Goal: Task Accomplishment & Management: Use online tool/utility

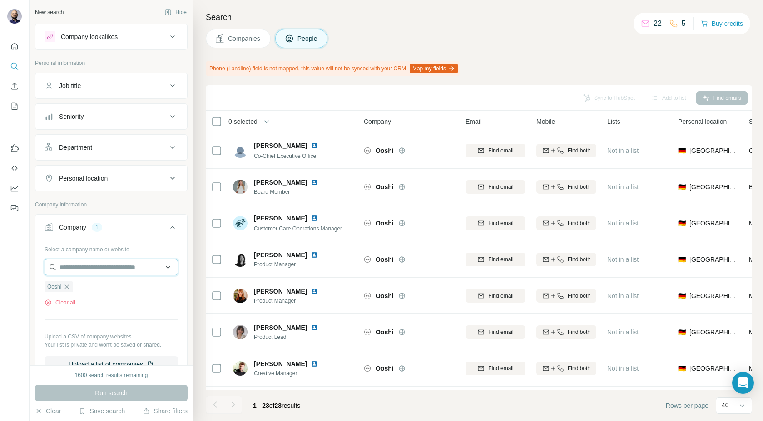
click at [81, 268] on input "text" at bounding box center [112, 267] width 134 height 16
type input "*"
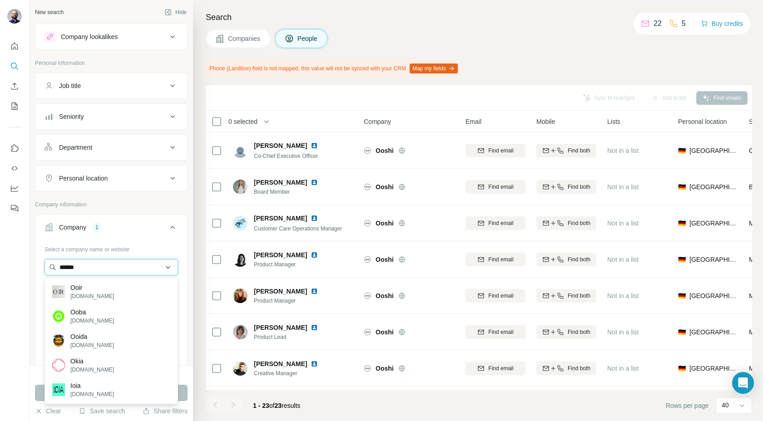
type input "*******"
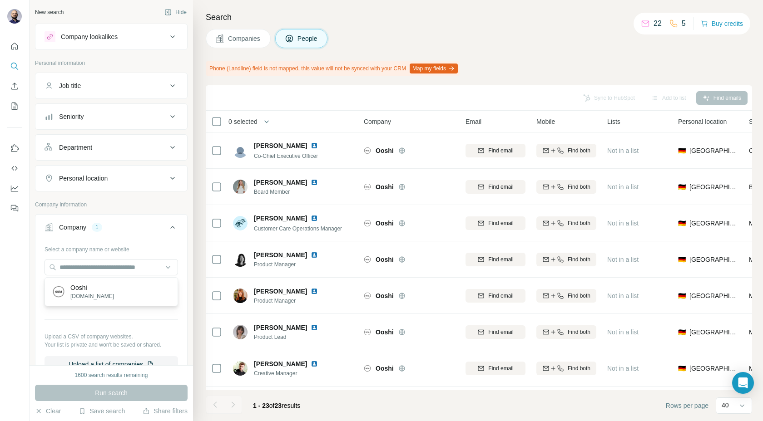
click at [143, 212] on div "Company information" at bounding box center [111, 208] width 153 height 14
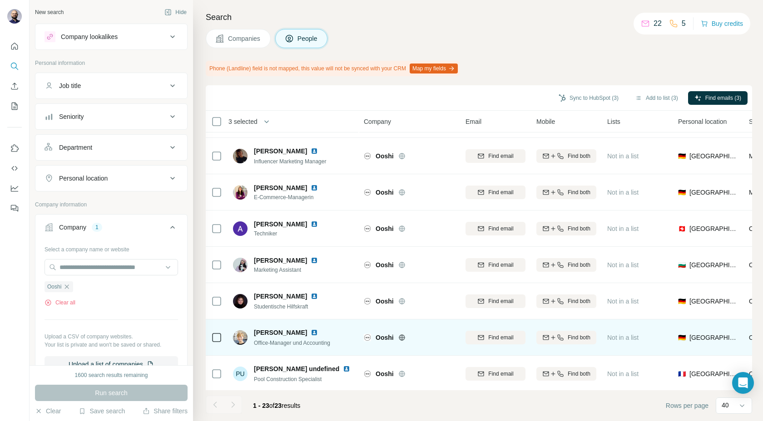
scroll to position [578, 0]
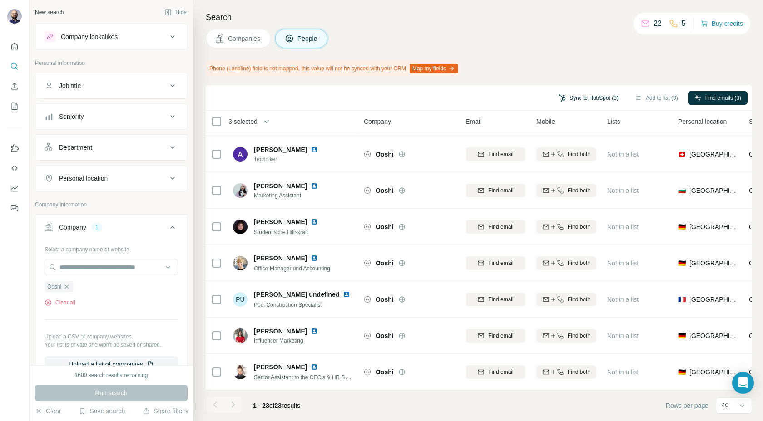
click at [592, 99] on button "Sync to HubSpot (3)" at bounding box center [588, 98] width 73 height 14
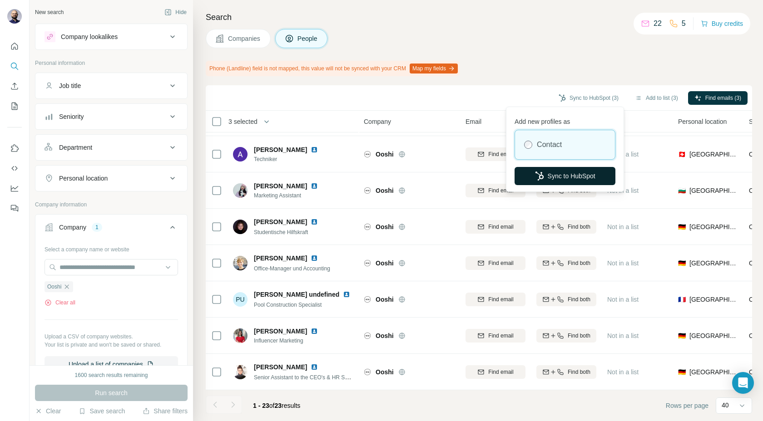
click at [545, 175] on button "Sync to HubSpot" at bounding box center [564, 176] width 101 height 18
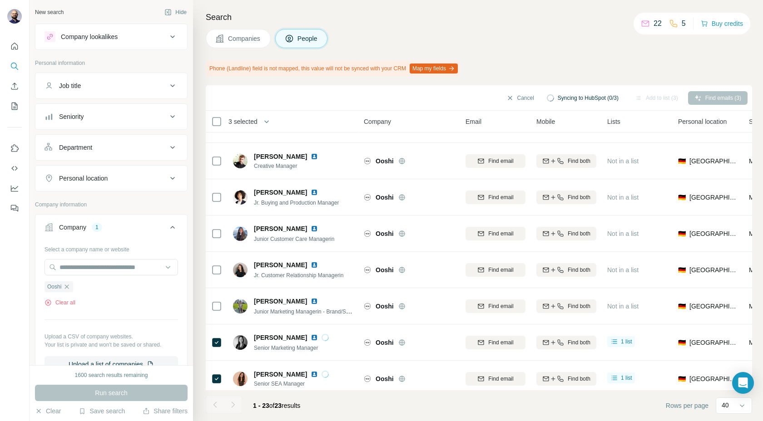
scroll to position [0, 0]
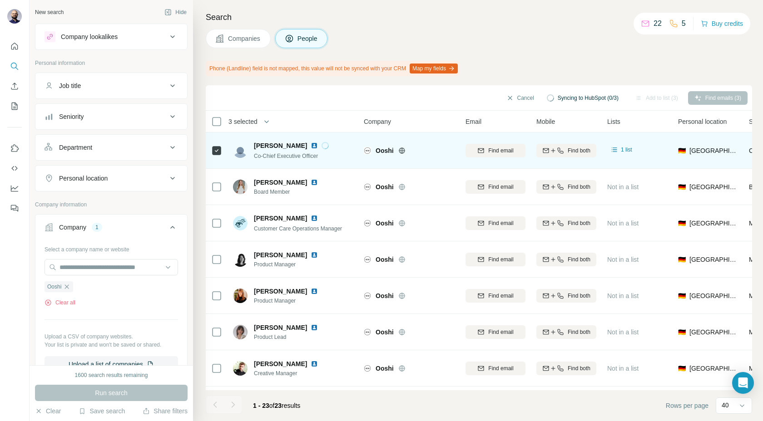
click at [311, 146] on img at bounding box center [314, 145] width 7 height 7
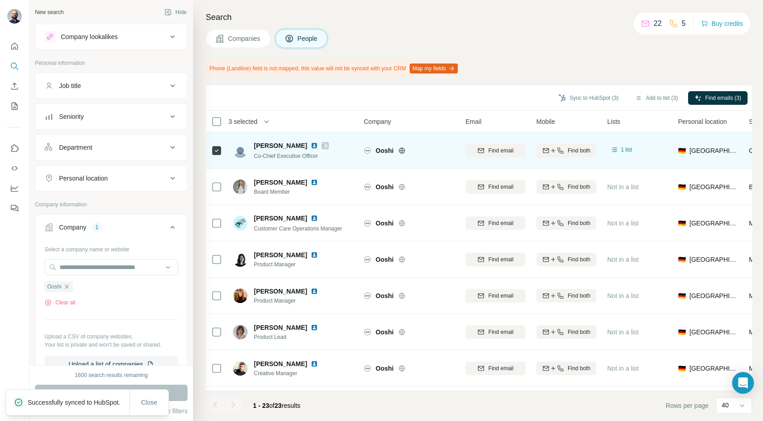
click at [311, 147] on img at bounding box center [314, 145] width 7 height 7
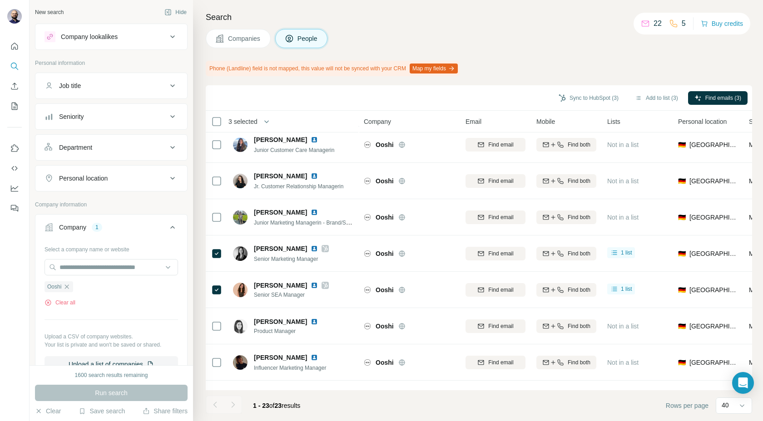
scroll to position [303, 0]
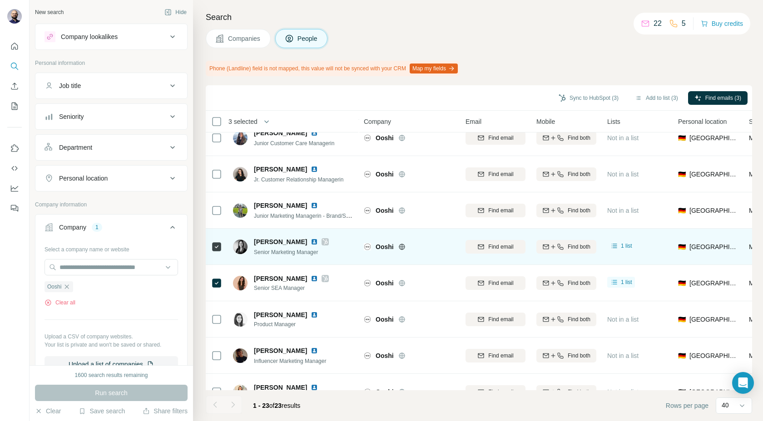
click at [311, 241] on img at bounding box center [314, 241] width 7 height 7
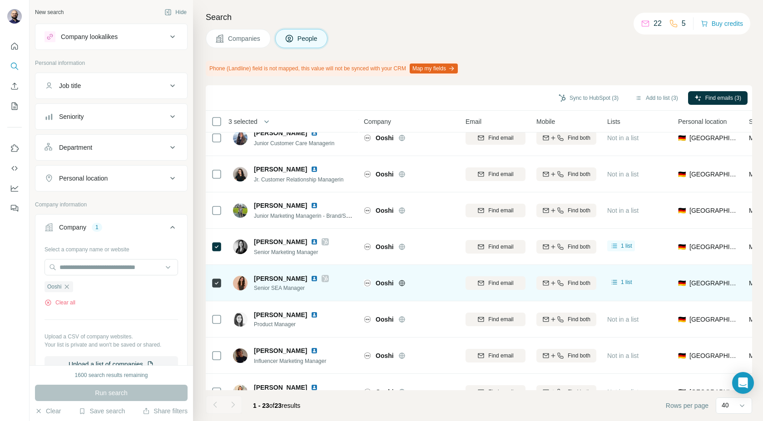
click at [311, 277] on img at bounding box center [314, 278] width 7 height 7
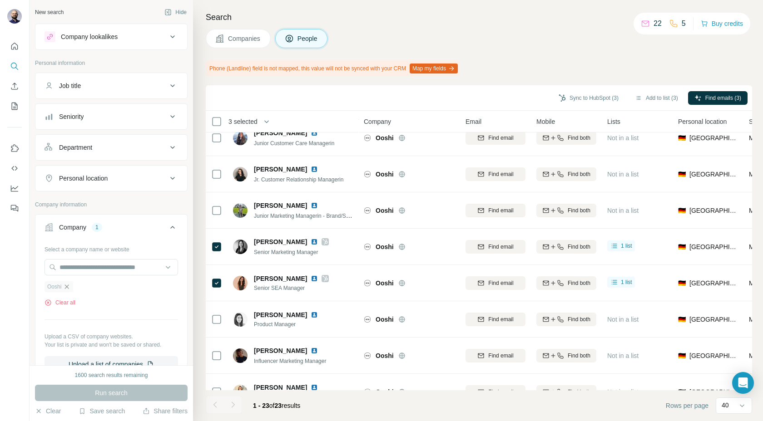
click at [69, 287] on icon "button" at bounding box center [66, 286] width 7 height 7
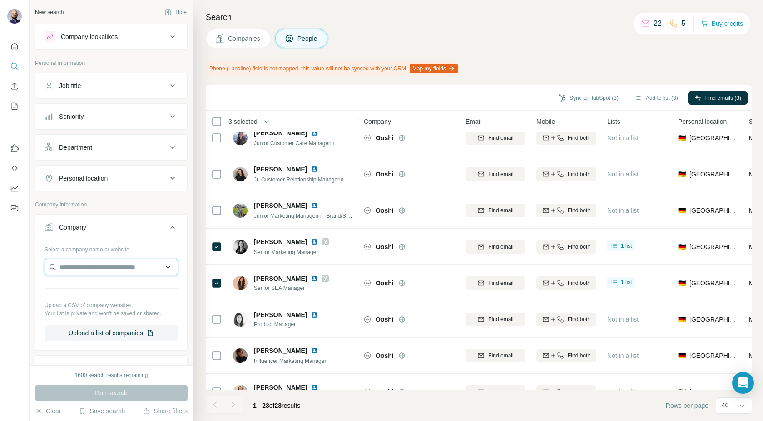
click at [69, 267] on input "text" at bounding box center [112, 267] width 134 height 16
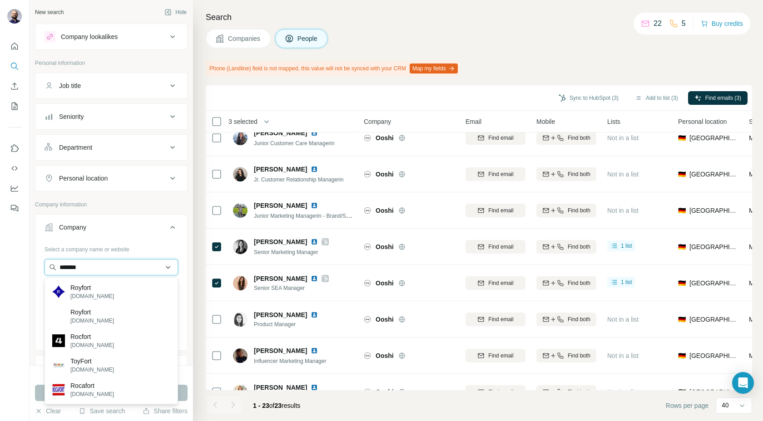
type input "*******"
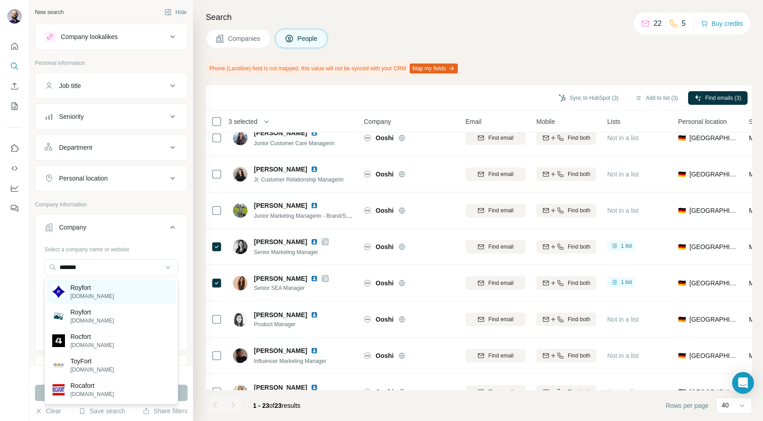
click at [73, 293] on p "[DOMAIN_NAME]" at bounding box center [92, 296] width 44 height 8
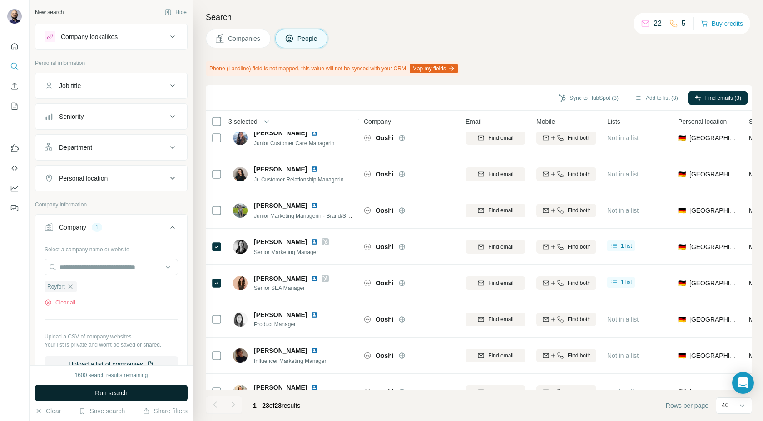
click at [103, 397] on span "Run search" at bounding box center [111, 393] width 33 height 9
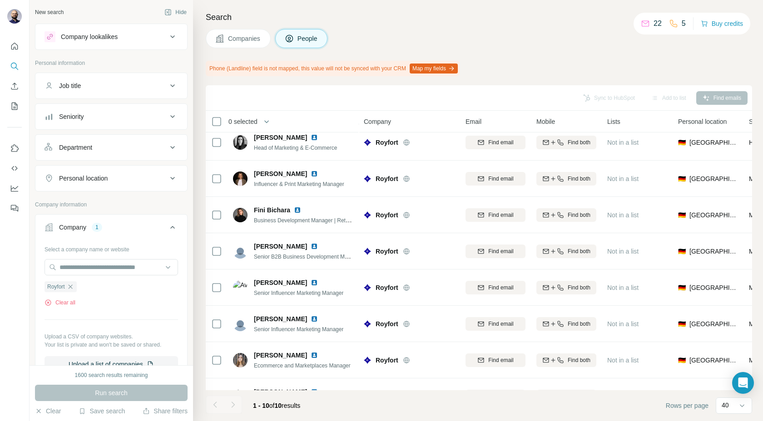
scroll to position [105, 0]
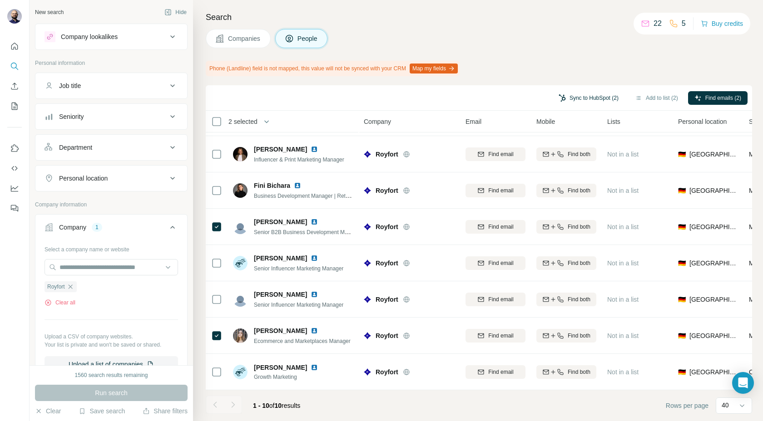
click at [578, 94] on button "Sync to HubSpot (2)" at bounding box center [588, 98] width 73 height 14
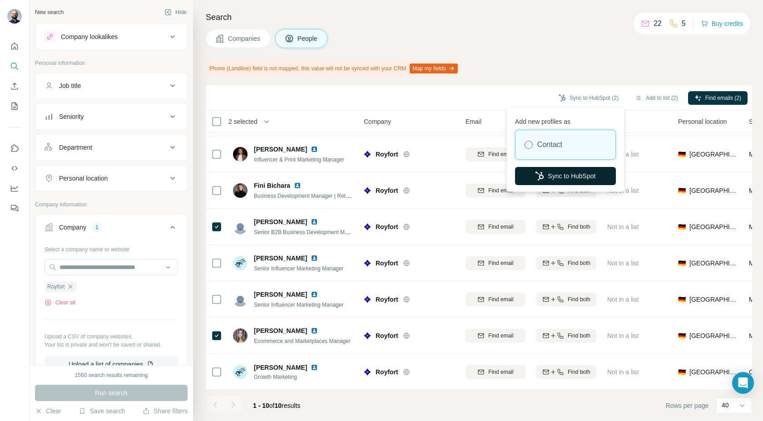
click at [543, 178] on button "Sync to HubSpot" at bounding box center [565, 176] width 101 height 18
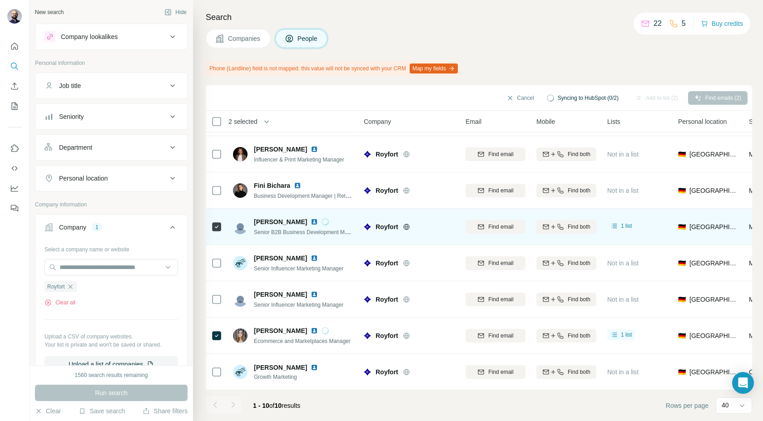
click at [311, 221] on img at bounding box center [314, 221] width 7 height 7
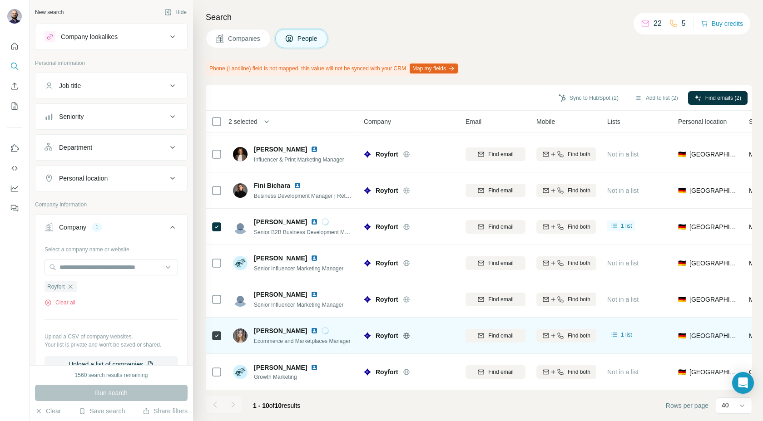
click at [318, 331] on img at bounding box center [314, 330] width 7 height 7
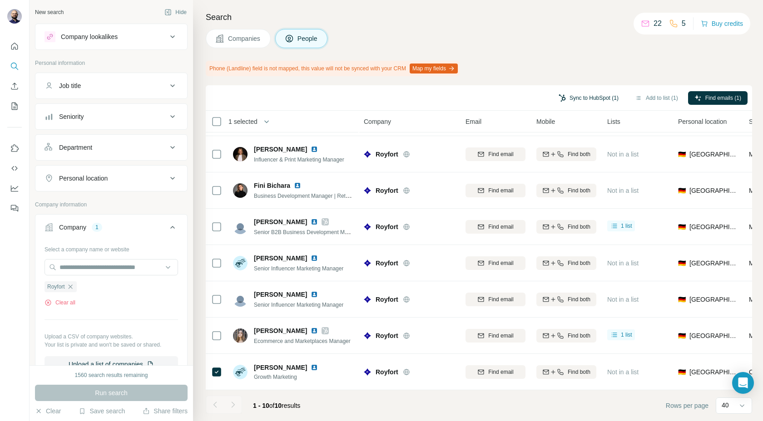
click at [575, 98] on button "Sync to HubSpot (1)" at bounding box center [588, 98] width 73 height 14
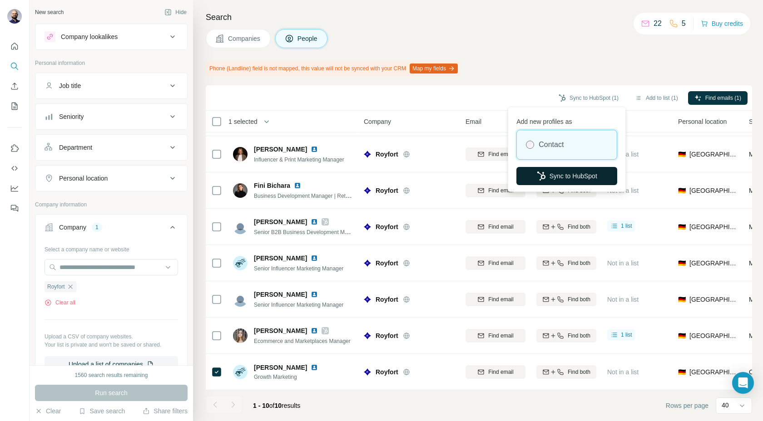
click at [548, 176] on button "Sync to HubSpot" at bounding box center [566, 176] width 101 height 18
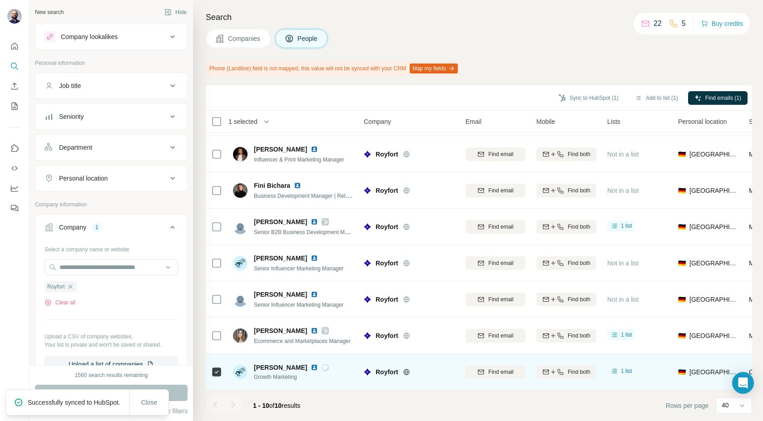
click at [311, 367] on img at bounding box center [314, 367] width 7 height 7
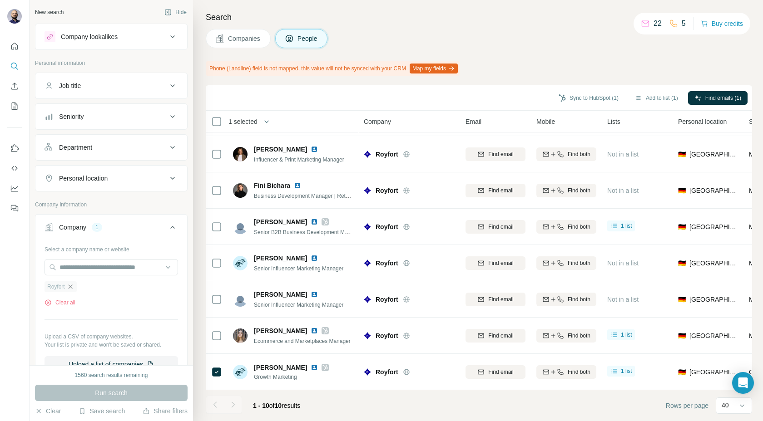
click at [74, 287] on icon "button" at bounding box center [70, 286] width 7 height 7
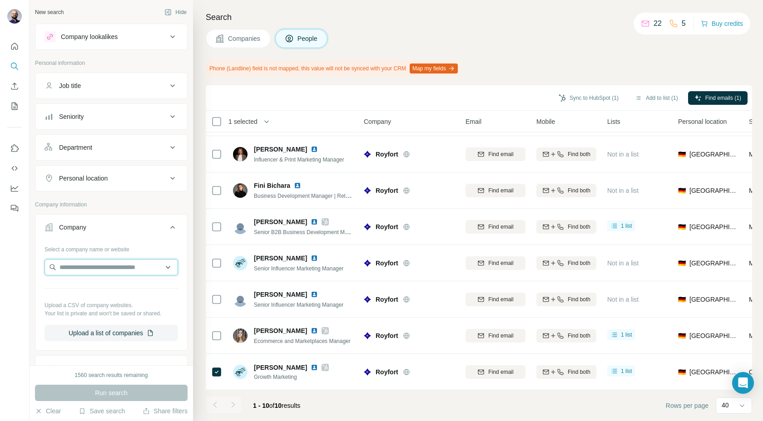
click at [74, 265] on input "text" at bounding box center [112, 267] width 134 height 16
type input "**********"
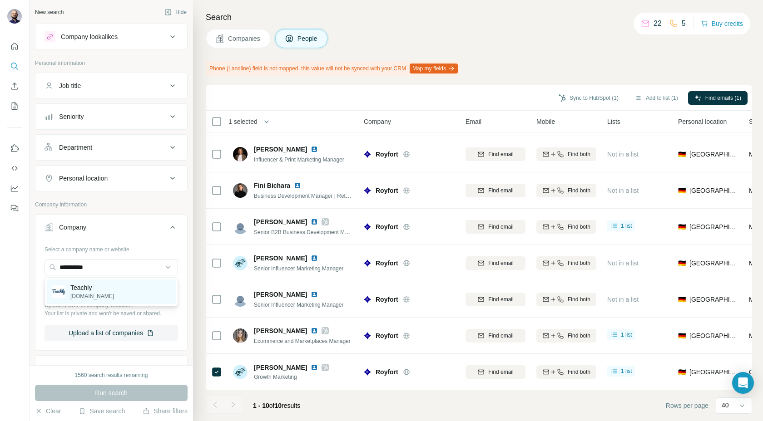
click at [59, 290] on img at bounding box center [58, 292] width 13 height 13
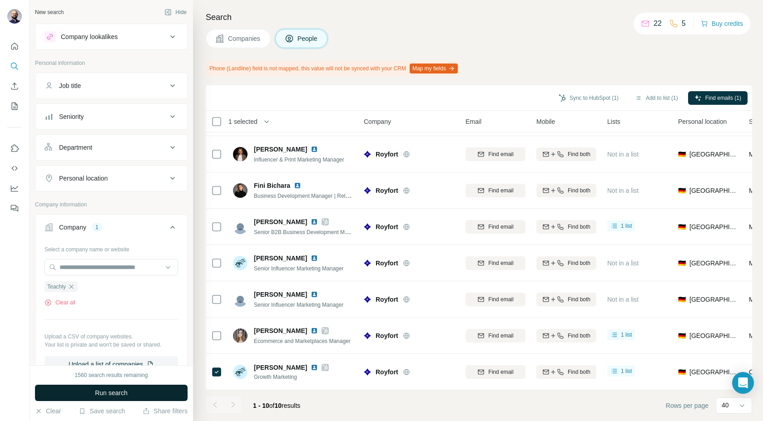
click at [102, 392] on span "Run search" at bounding box center [111, 393] width 33 height 9
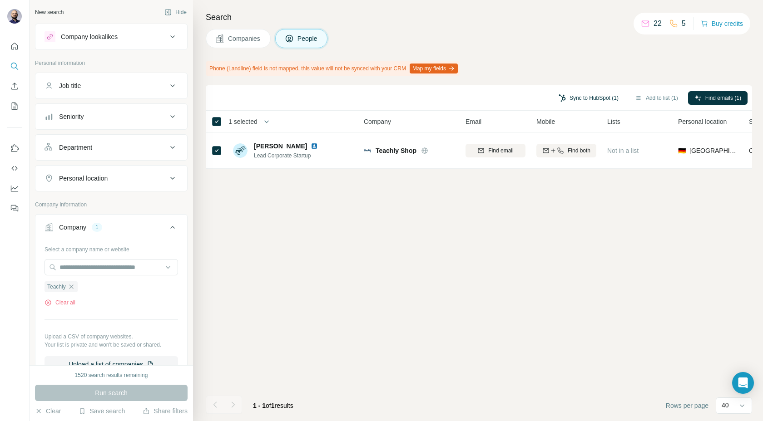
click at [560, 99] on button "Sync to HubSpot (1)" at bounding box center [588, 98] width 73 height 14
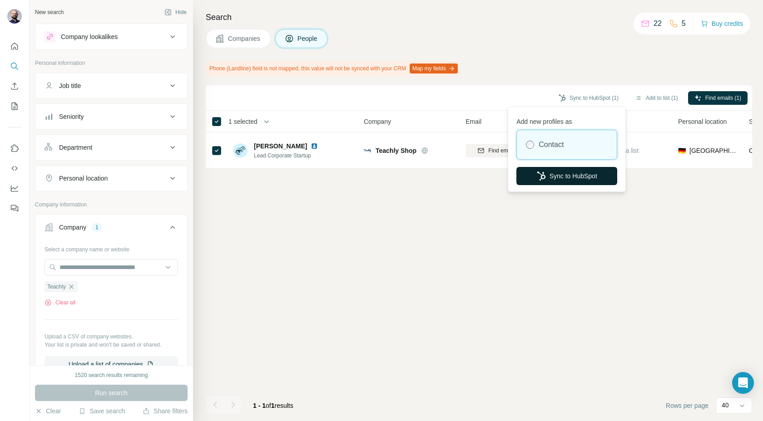
click at [544, 180] on button "Sync to HubSpot" at bounding box center [566, 176] width 101 height 18
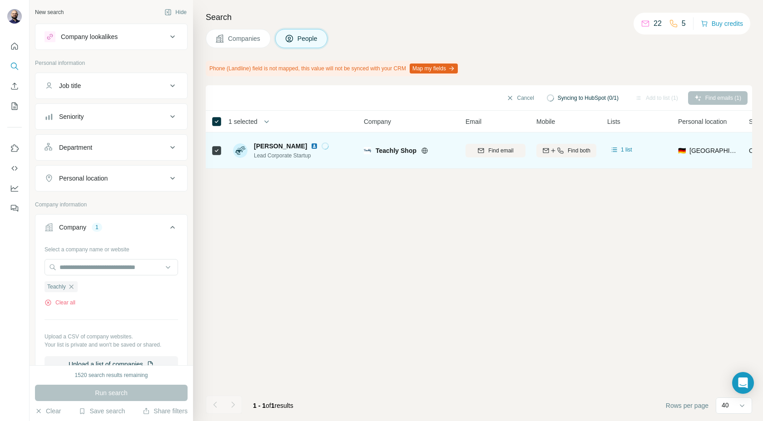
click at [311, 146] on img at bounding box center [314, 146] width 7 height 7
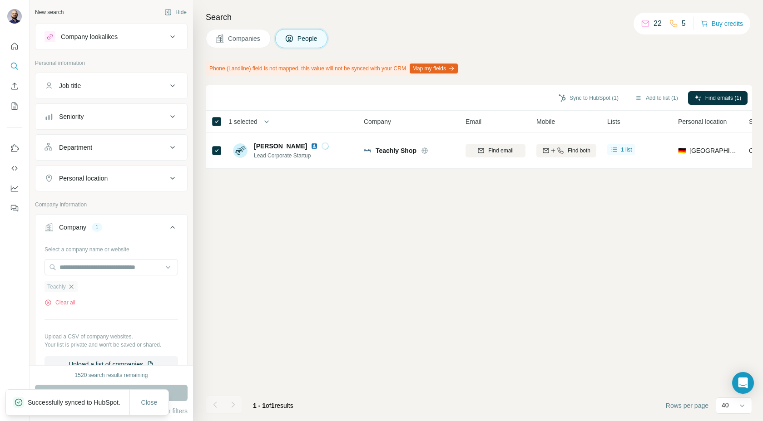
click at [74, 289] on icon "button" at bounding box center [71, 286] width 7 height 7
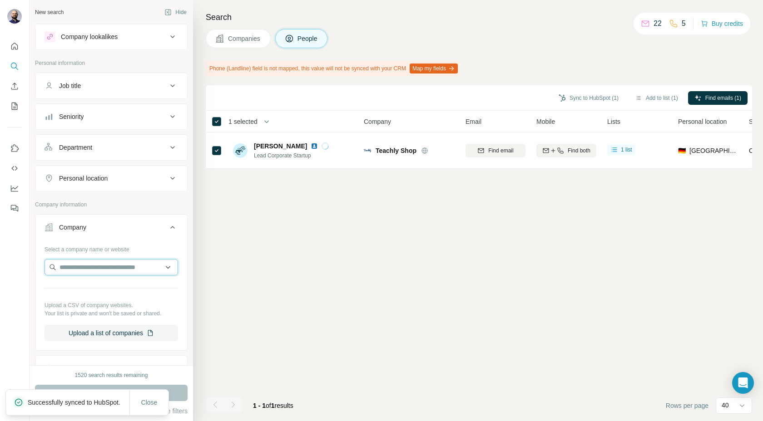
click at [74, 275] on input "text" at bounding box center [112, 267] width 134 height 16
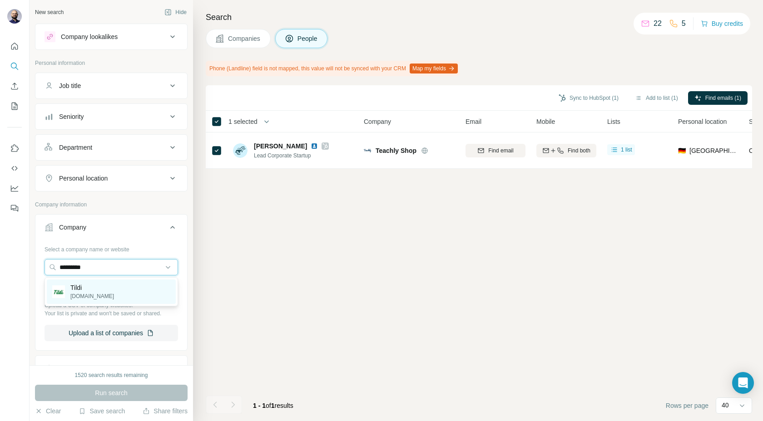
type input "*********"
click at [99, 299] on div "Tildi [DOMAIN_NAME]" at bounding box center [111, 292] width 129 height 25
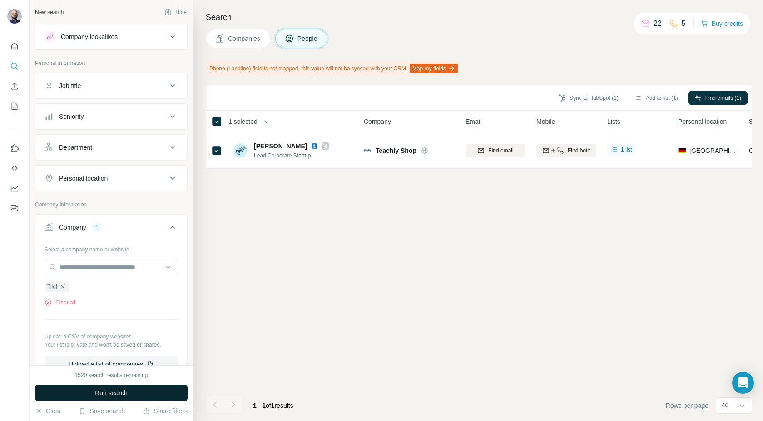
click at [99, 395] on span "Run search" at bounding box center [111, 393] width 33 height 9
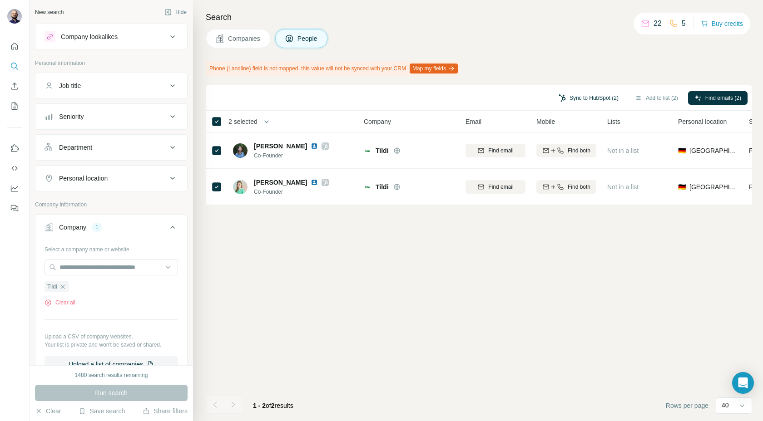
click at [564, 96] on button "Sync to HubSpot (2)" at bounding box center [588, 98] width 73 height 14
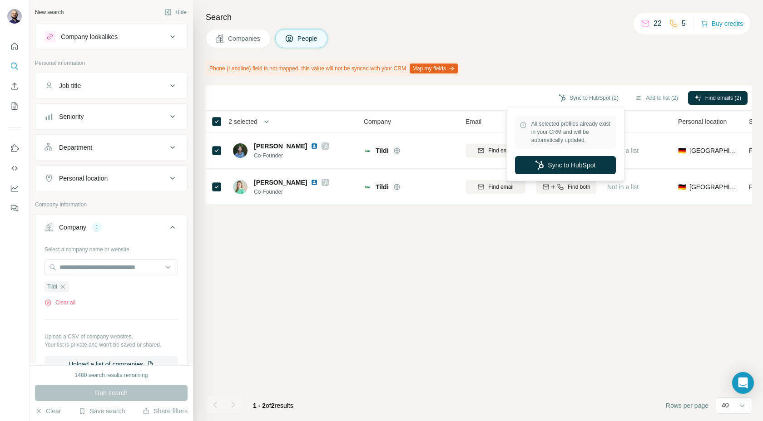
click at [411, 287] on div "Sync to HubSpot (2) Add to list (2) Find emails (2) 2 selected People Company E…" at bounding box center [479, 253] width 546 height 336
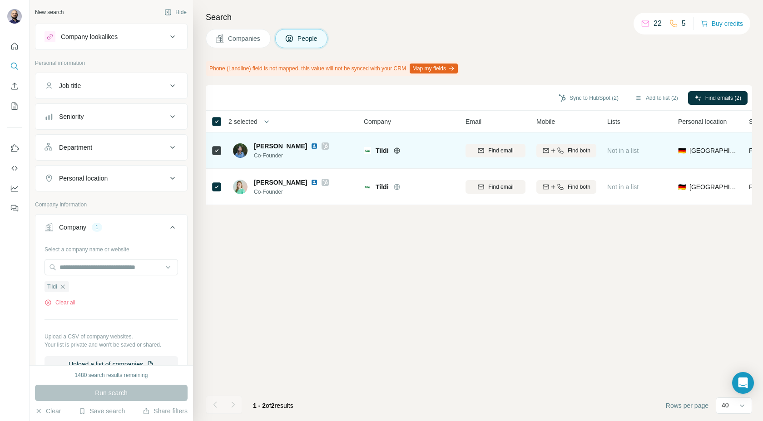
click at [311, 148] on img at bounding box center [314, 146] width 7 height 7
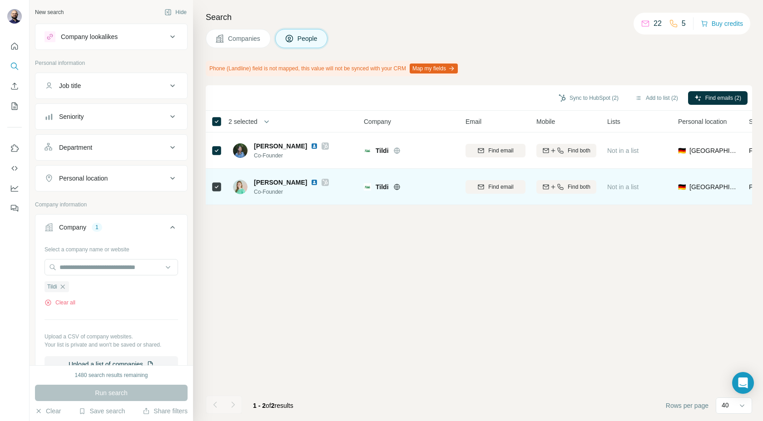
click at [318, 182] on img at bounding box center [314, 182] width 7 height 7
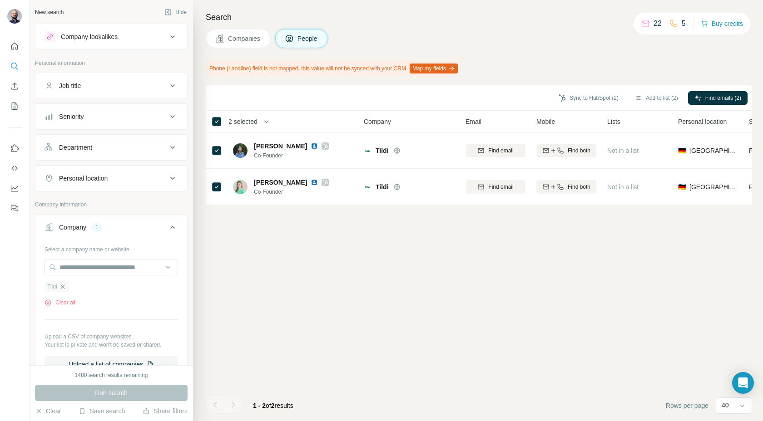
click at [64, 286] on icon "button" at bounding box center [62, 286] width 7 height 7
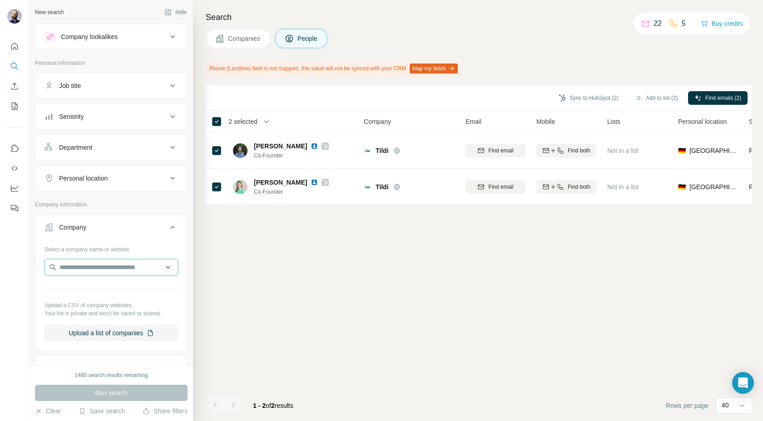
click at [62, 268] on input "text" at bounding box center [112, 267] width 134 height 16
type input "*******"
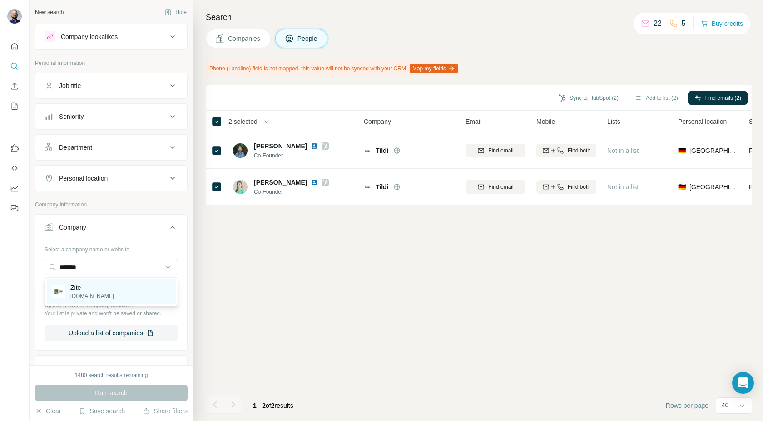
click at [75, 288] on p "Zite" at bounding box center [92, 287] width 44 height 9
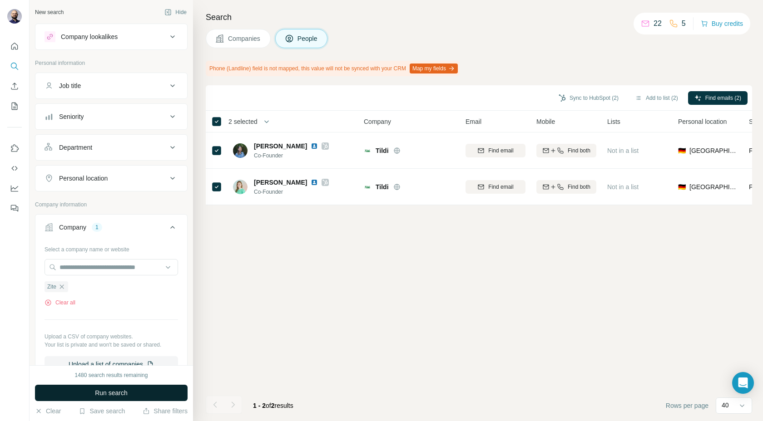
click at [101, 390] on span "Run search" at bounding box center [111, 393] width 33 height 9
